Goal: Transaction & Acquisition: Purchase product/service

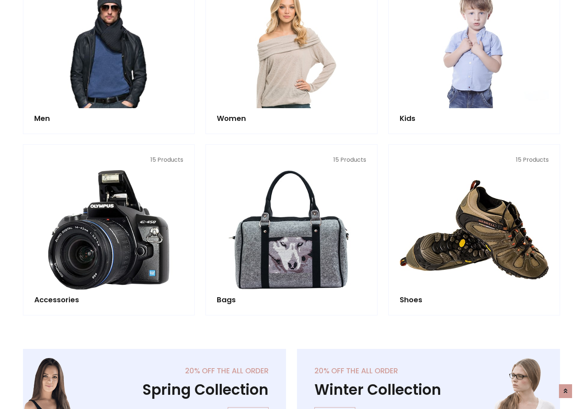
scroll to position [244, 0]
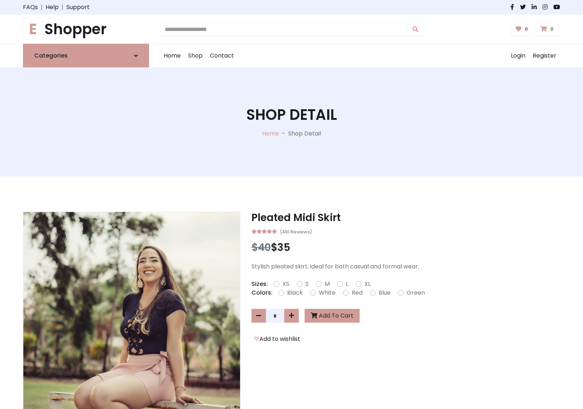
click at [86, 29] on h1 "E Shopper" at bounding box center [86, 28] width 126 height 17
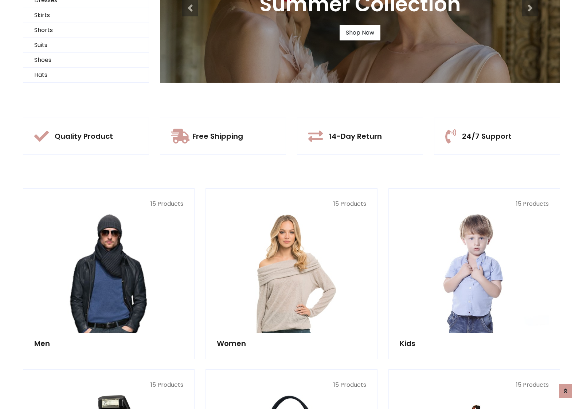
scroll to position [70, 0]
